Goal: Find contact information: Find contact information

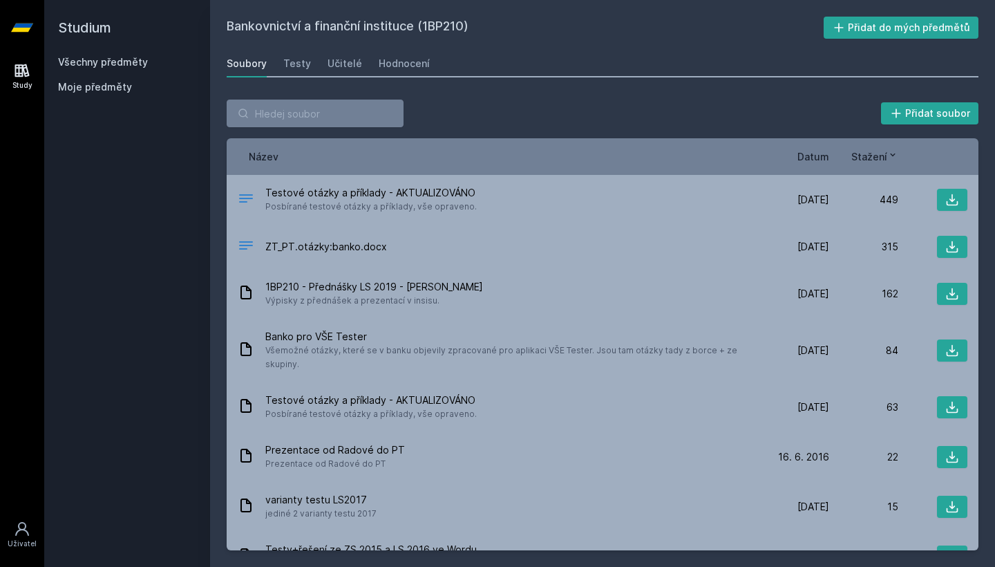
click at [152, 69] on div "Všechny předměty Moje předměty" at bounding box center [127, 77] width 138 height 44
click at [115, 63] on link "Všechny předměty" at bounding box center [103, 62] width 90 height 12
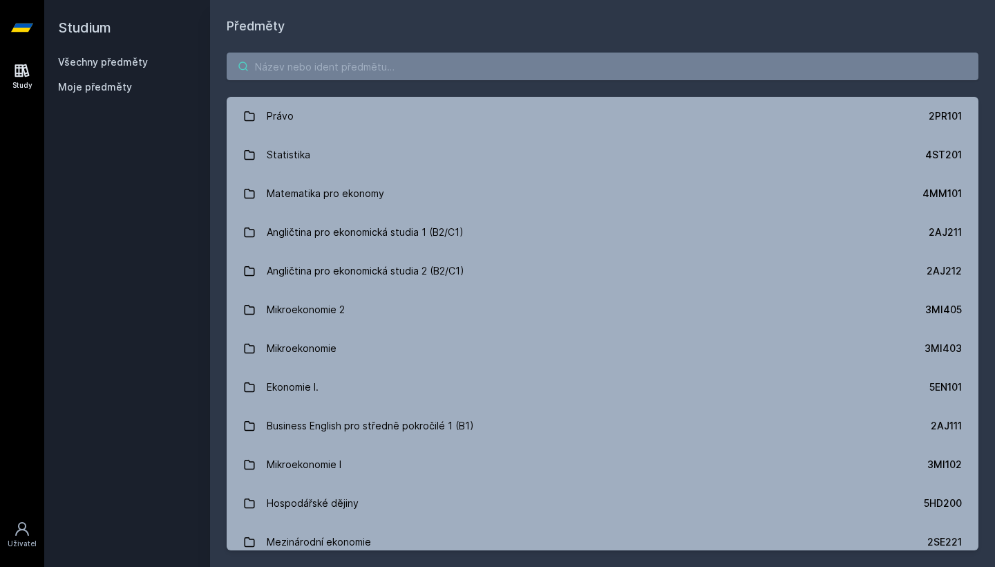
click at [298, 70] on input "search" at bounding box center [603, 67] width 752 height 28
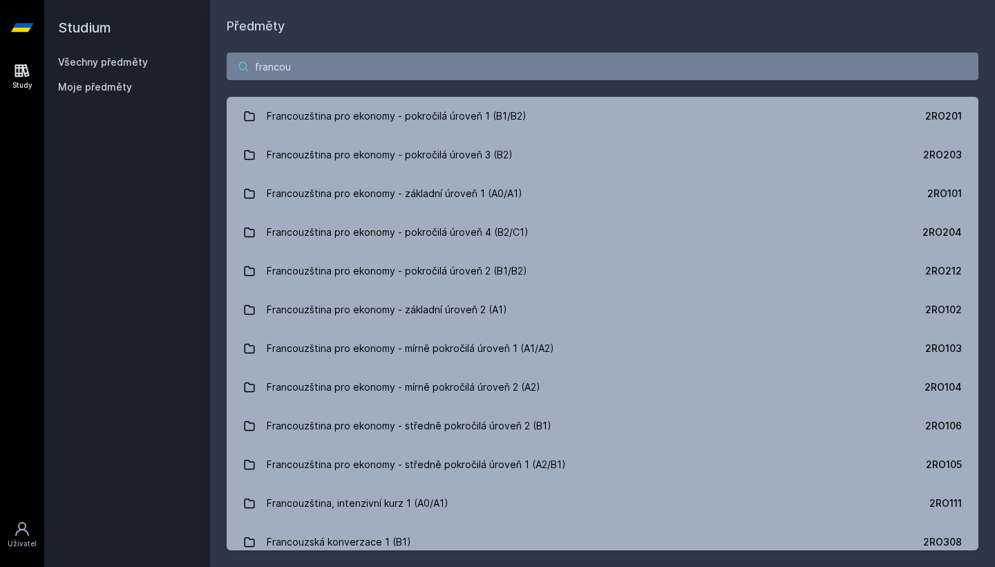
type input "Francouz"
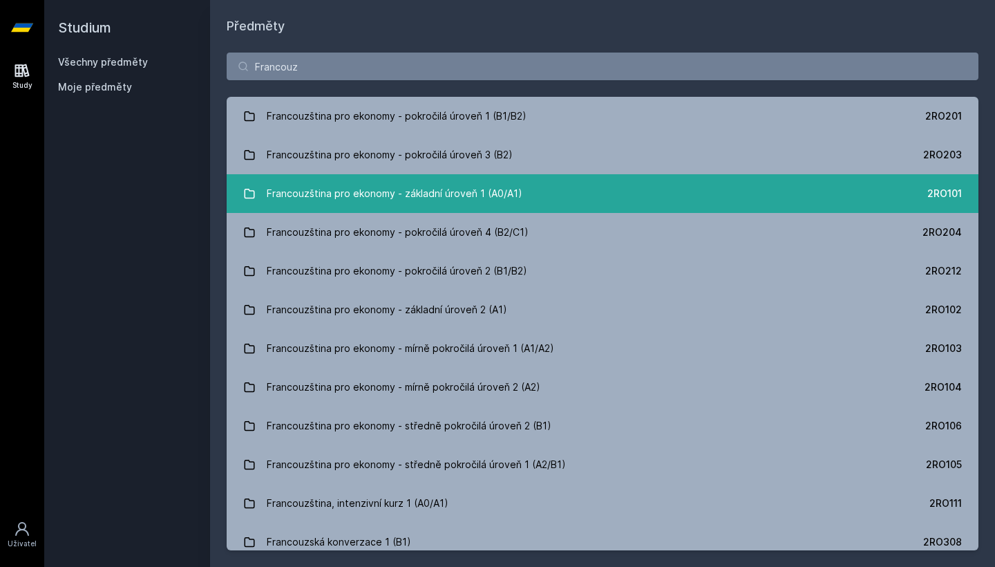
drag, startPoint x: 298, startPoint y: 70, endPoint x: 466, endPoint y: 196, distance: 209.9
click at [466, 196] on div "Francouzština pro ekonomy - základní úroveň 1 (A0/A1)" at bounding box center [395, 194] width 256 height 28
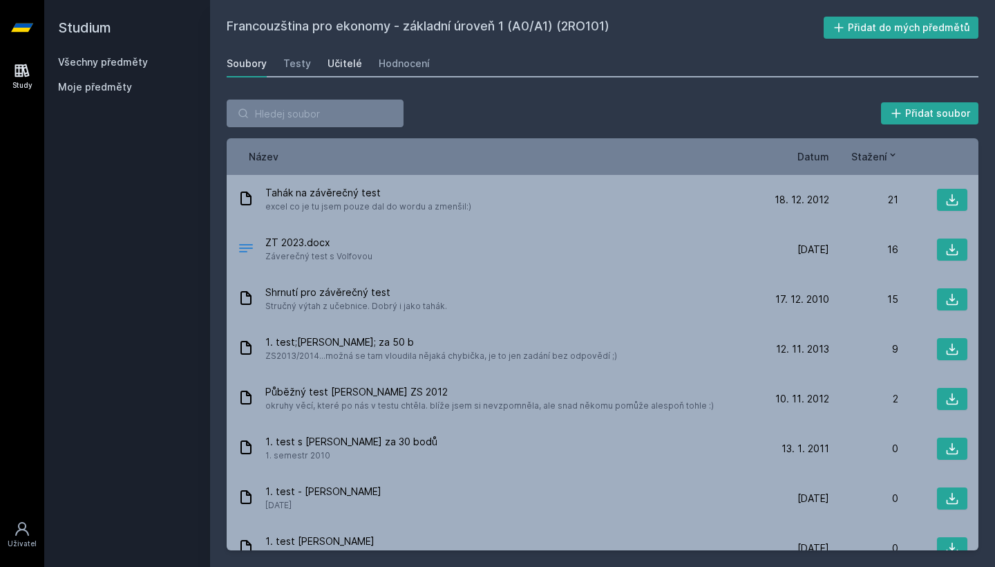
click at [335, 68] on div "Učitelé" at bounding box center [345, 64] width 35 height 14
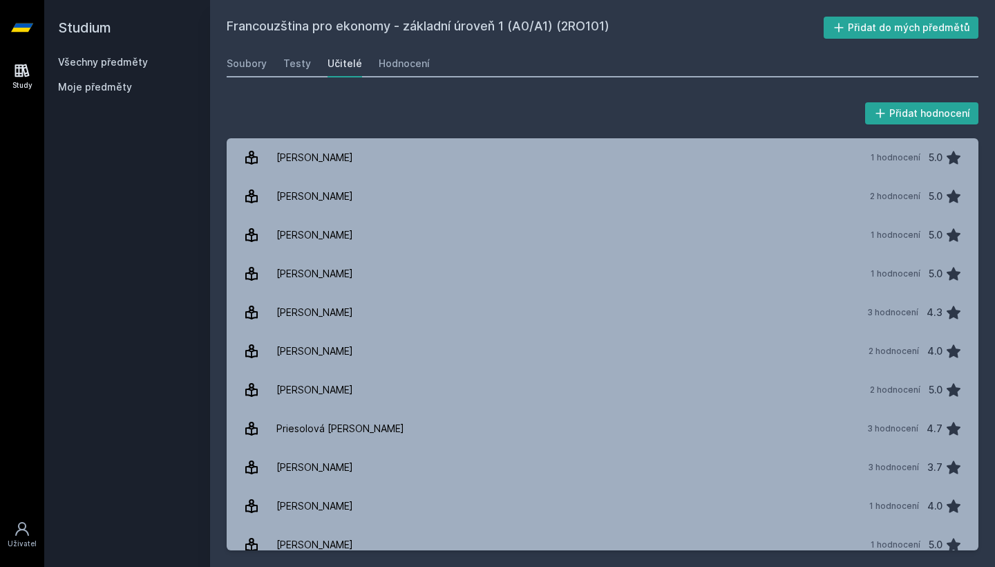
click at [106, 57] on link "Všechny předměty" at bounding box center [103, 62] width 90 height 12
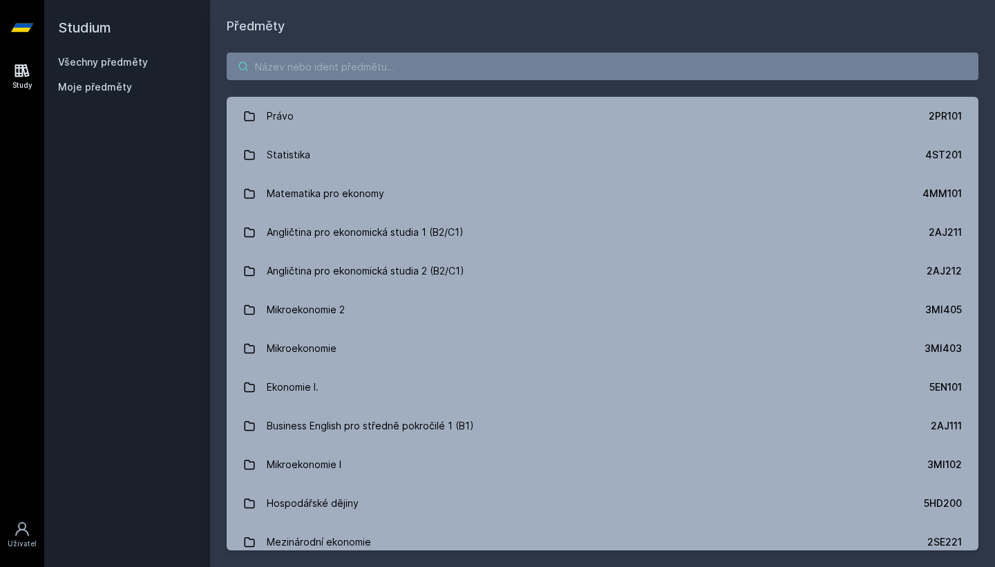
click at [340, 76] on input "search" at bounding box center [603, 67] width 752 height 28
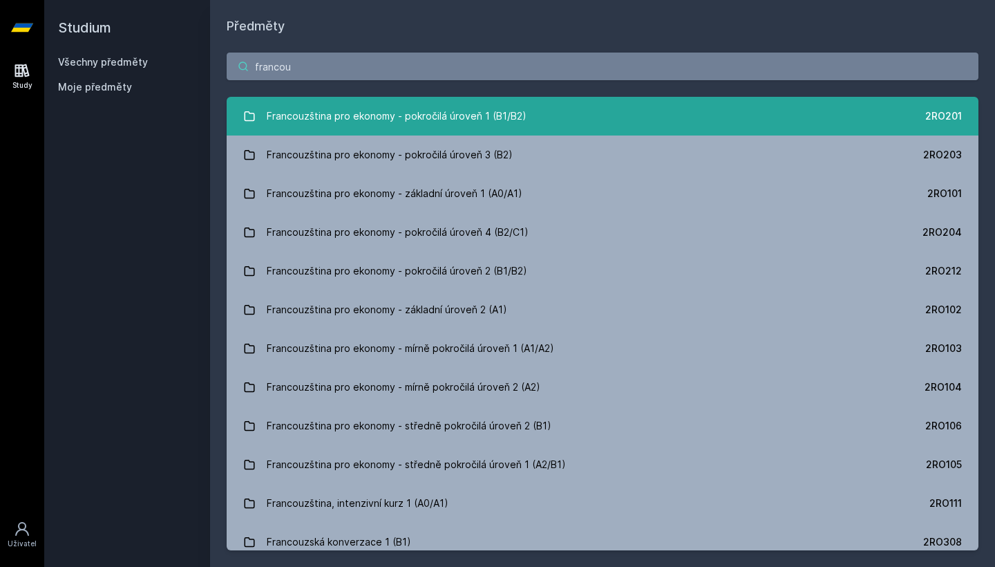
type input "francou"
click at [447, 113] on div "Francouzština pro ekonomy - pokročilá úroveň 1 (B1/B2)" at bounding box center [397, 116] width 260 height 28
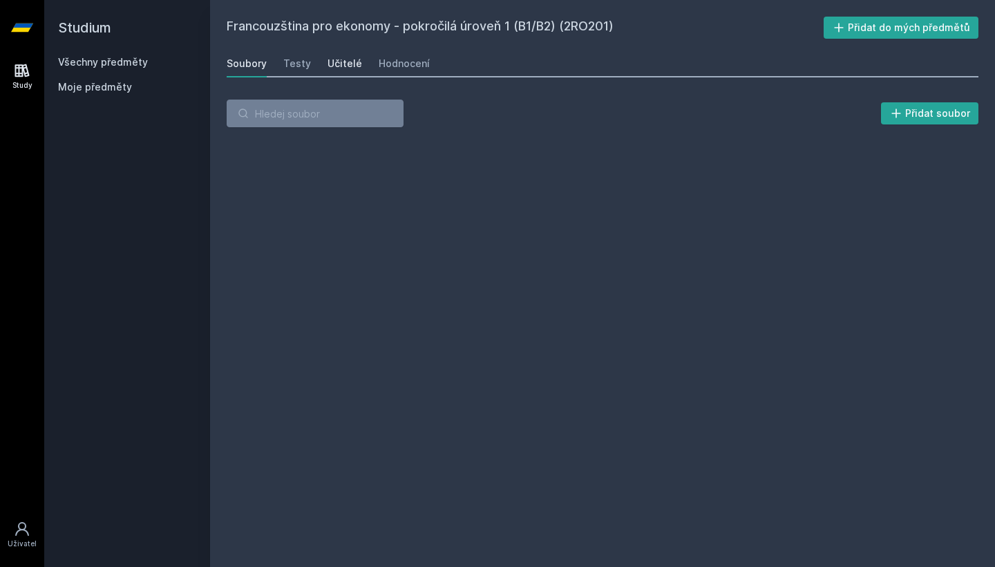
click at [346, 59] on div "Učitelé" at bounding box center [345, 64] width 35 height 14
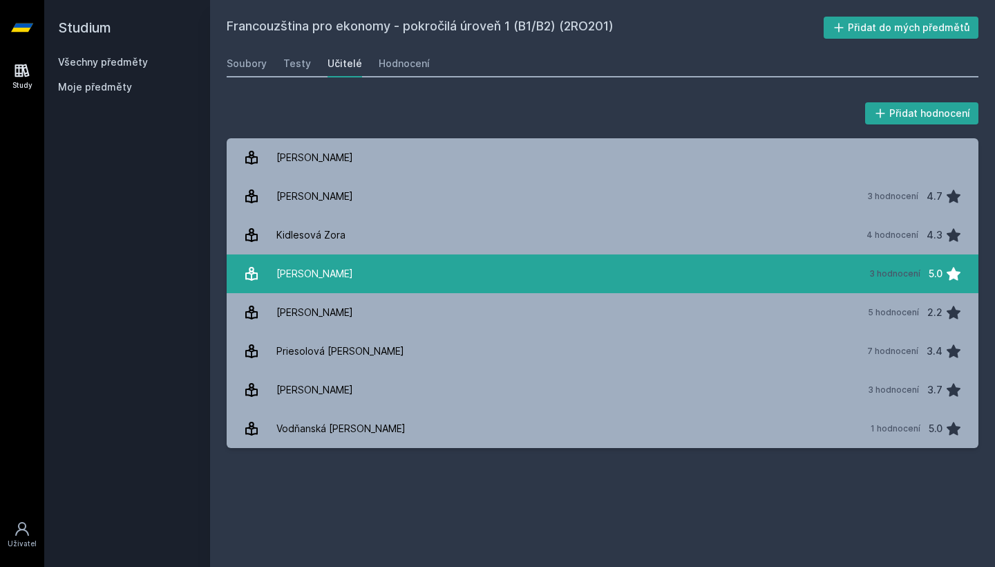
click at [353, 282] on div "[PERSON_NAME]" at bounding box center [315, 274] width 77 height 28
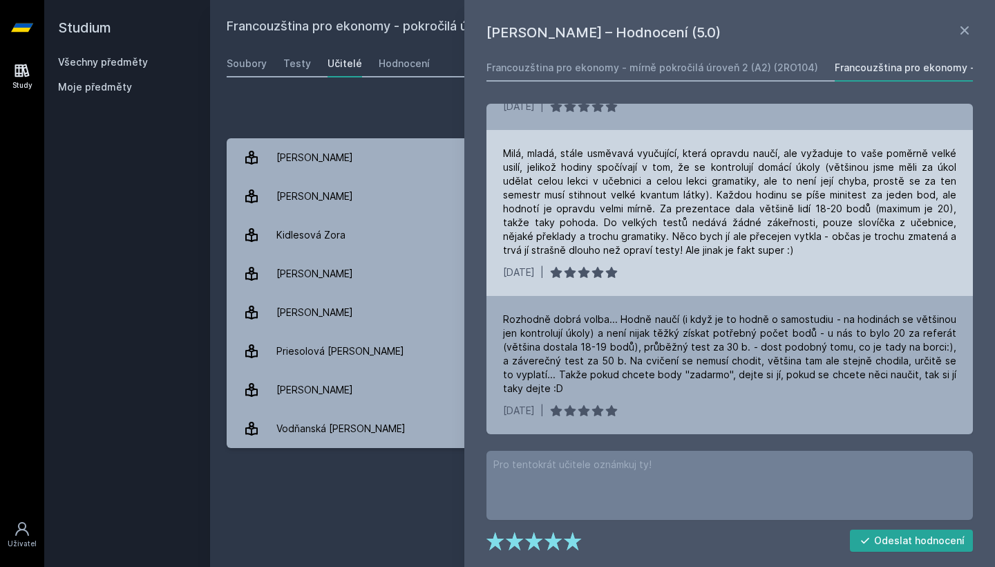
scroll to position [71, 0]
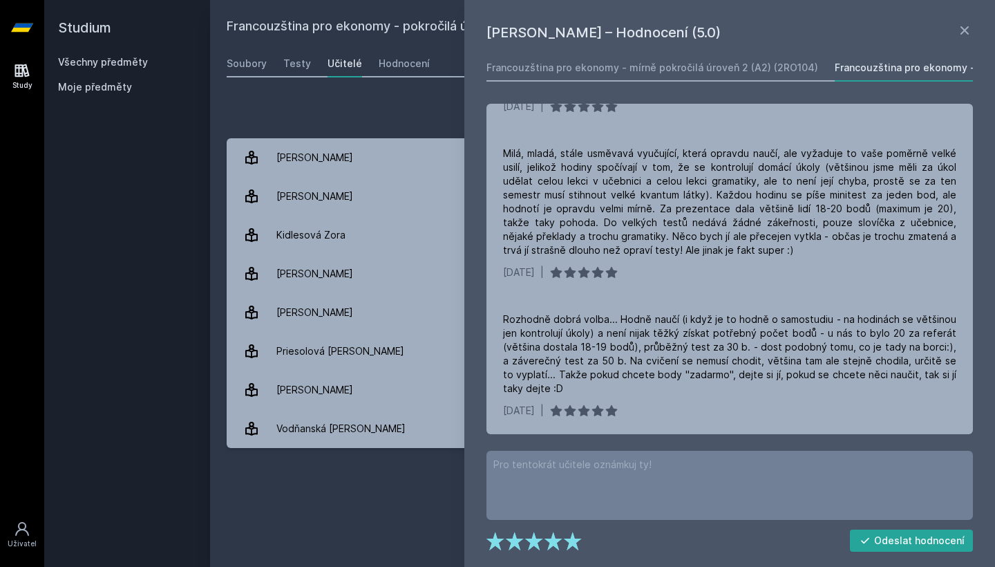
click at [956, 30] on h1 "[PERSON_NAME] – Hodnocení (5.0)" at bounding box center [722, 32] width 470 height 21
